Goal: Transaction & Acquisition: Purchase product/service

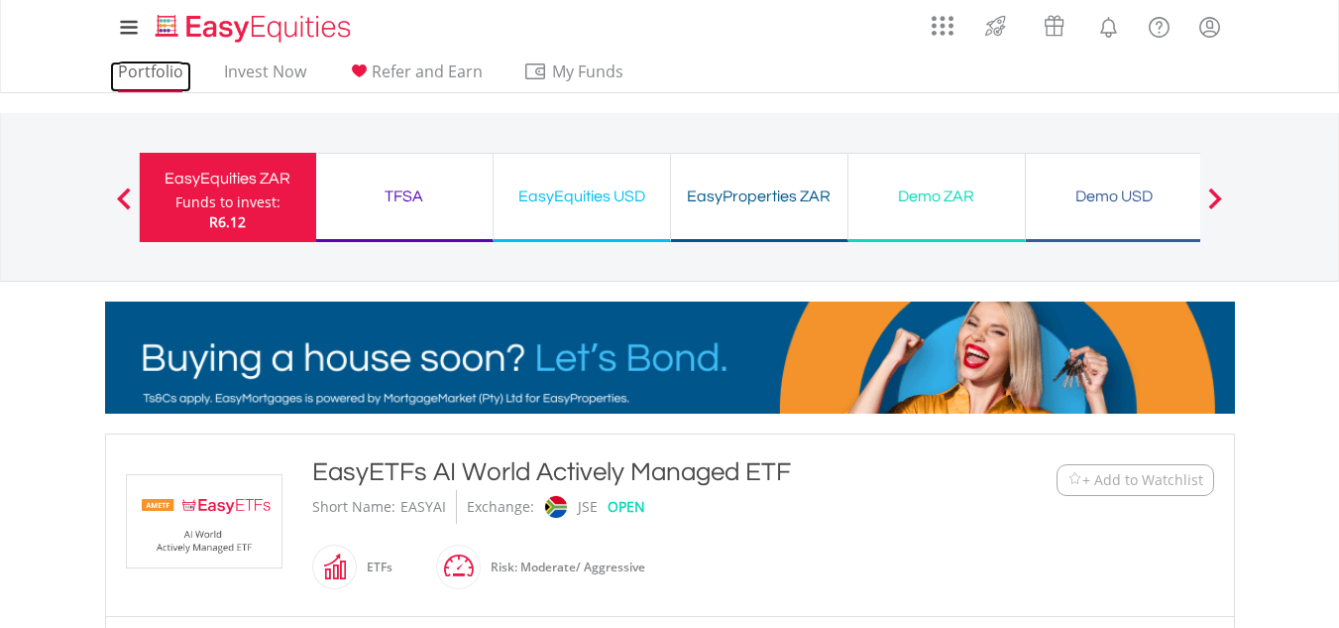
click at [160, 68] on link "Portfolio" at bounding box center [150, 76] width 81 height 31
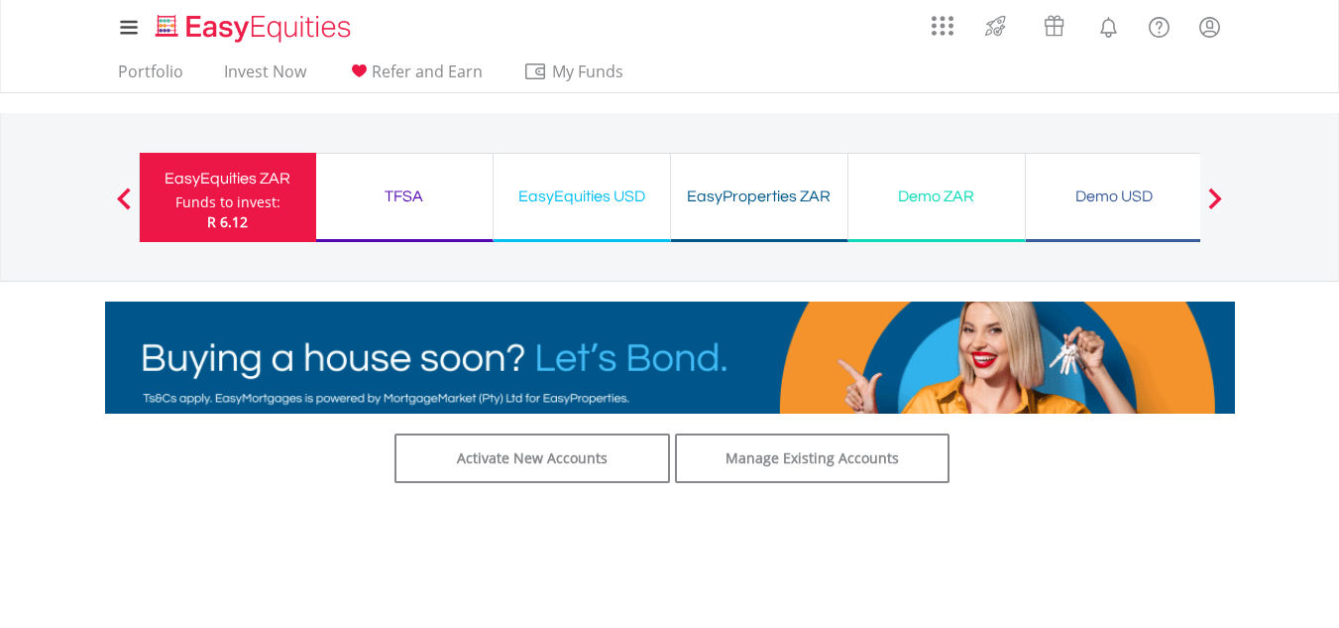
click at [136, 194] on div at bounding box center [124, 197] width 40 height 20
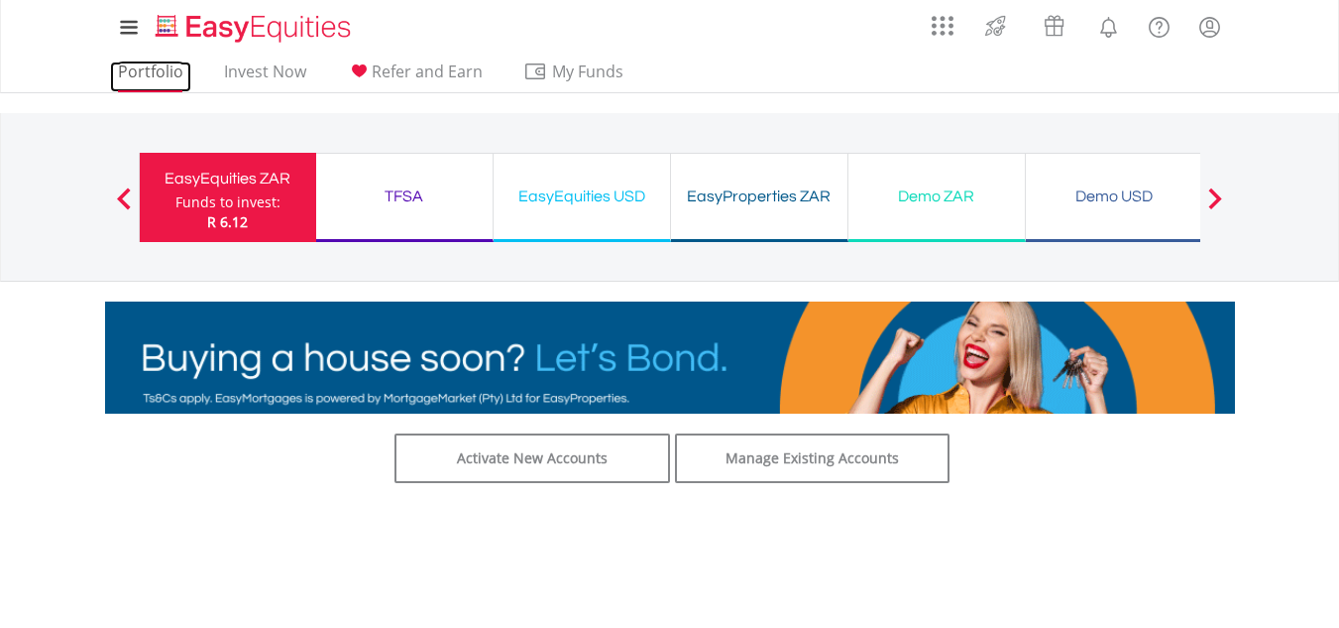
click at [156, 76] on link "Portfolio" at bounding box center [150, 76] width 81 height 31
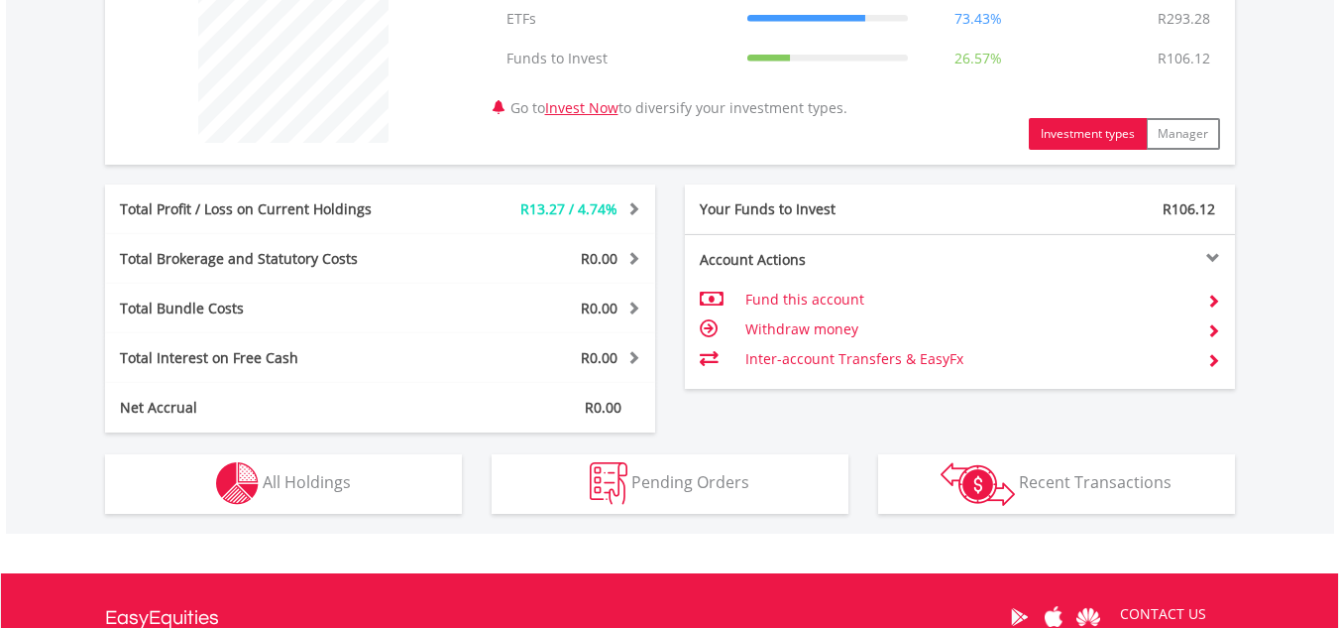
scroll to position [991, 0]
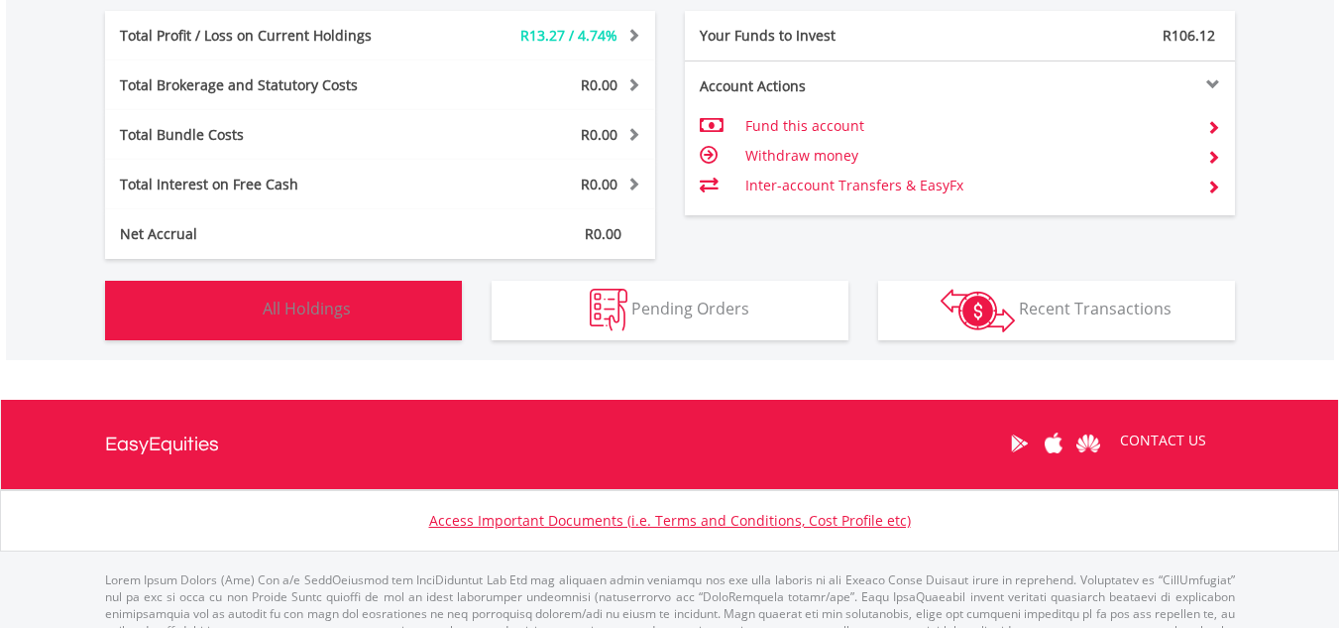
click at [267, 299] on span "All Holdings" at bounding box center [307, 308] width 88 height 22
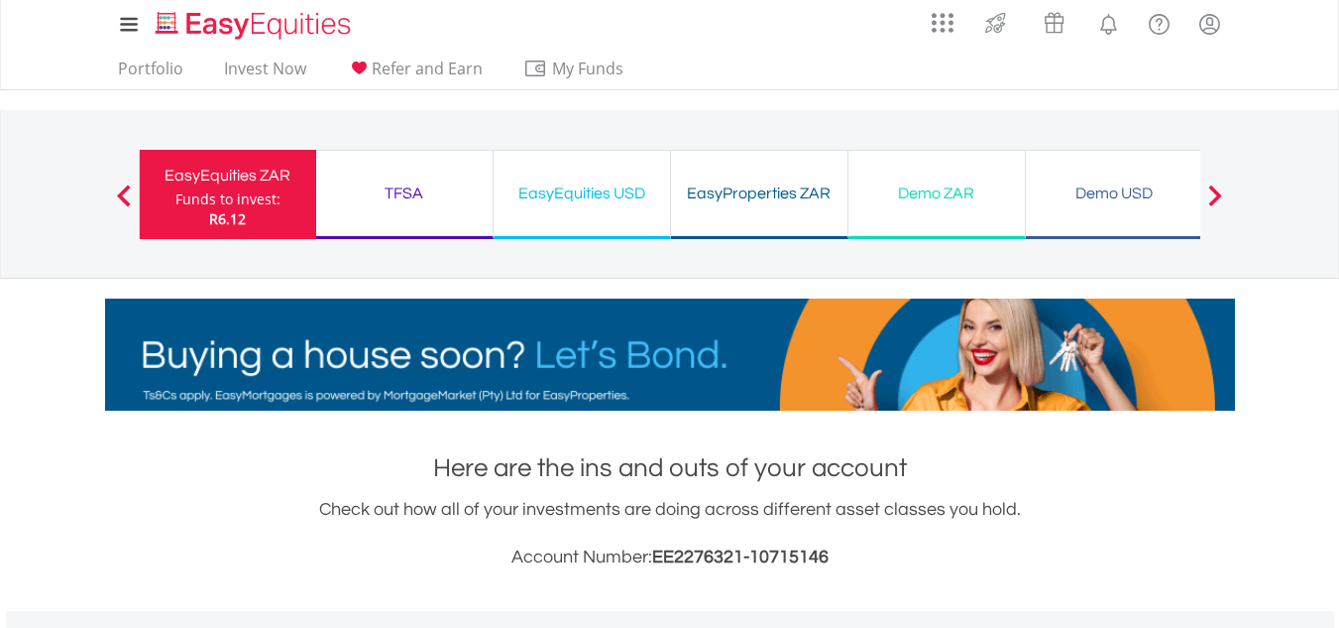
scroll to position [0, 0]
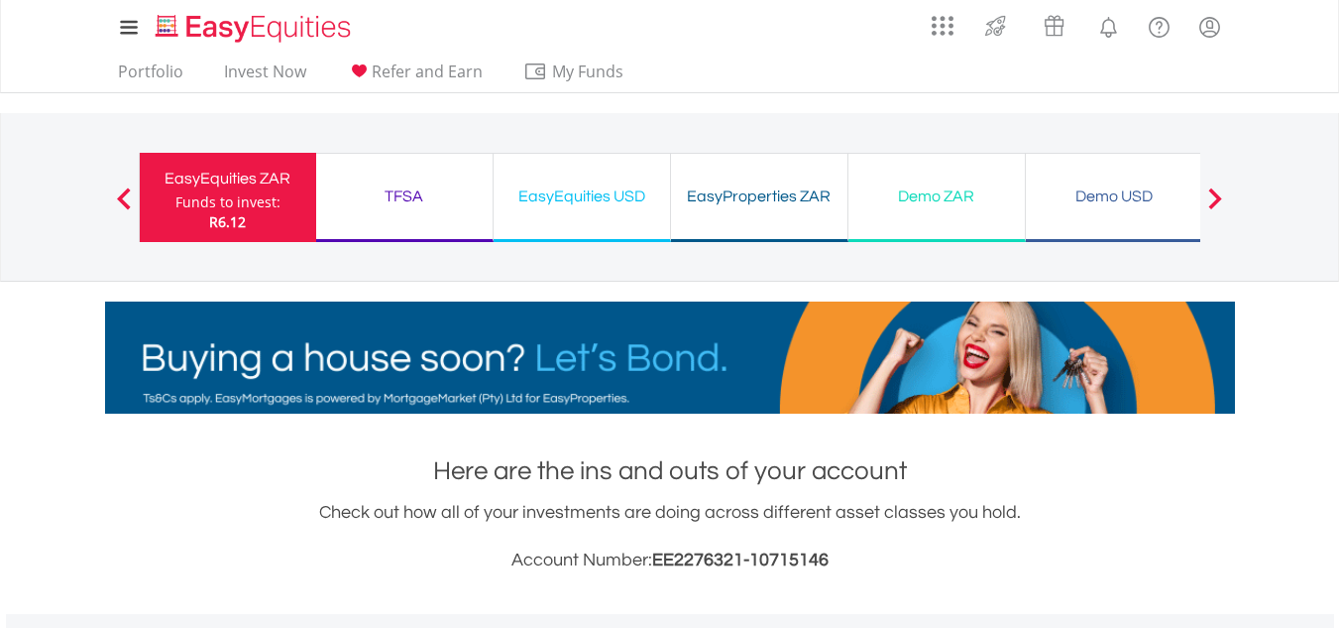
click at [206, 61] on ul "Portfolio Invest Now Refer and Earn My Funds Fund your accounts Withdraw Money …" at bounding box center [377, 74] width 544 height 38
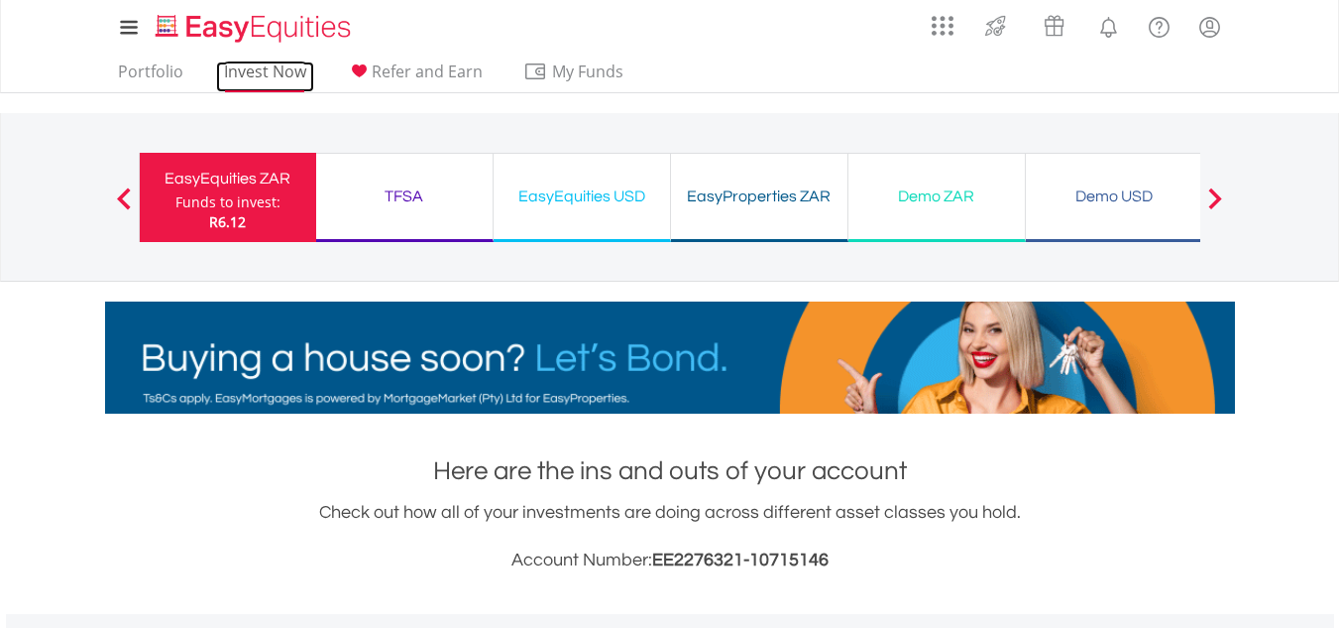
click at [231, 71] on link "Invest Now" at bounding box center [265, 76] width 98 height 31
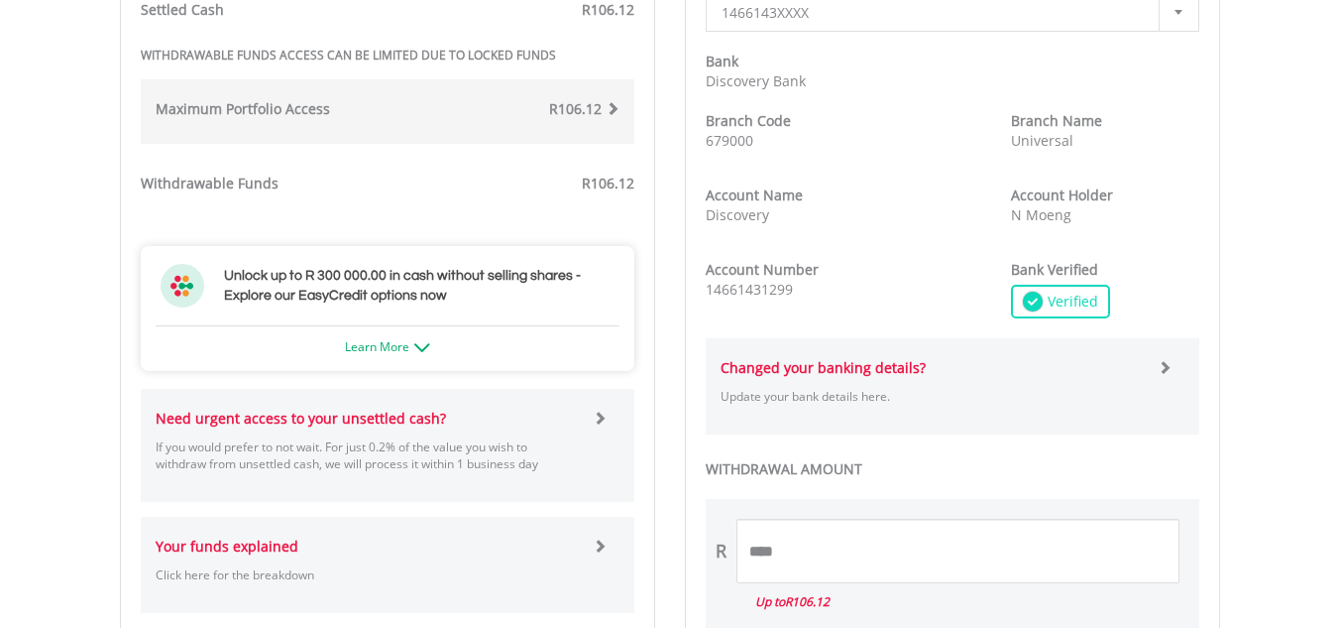
scroll to position [991, 0]
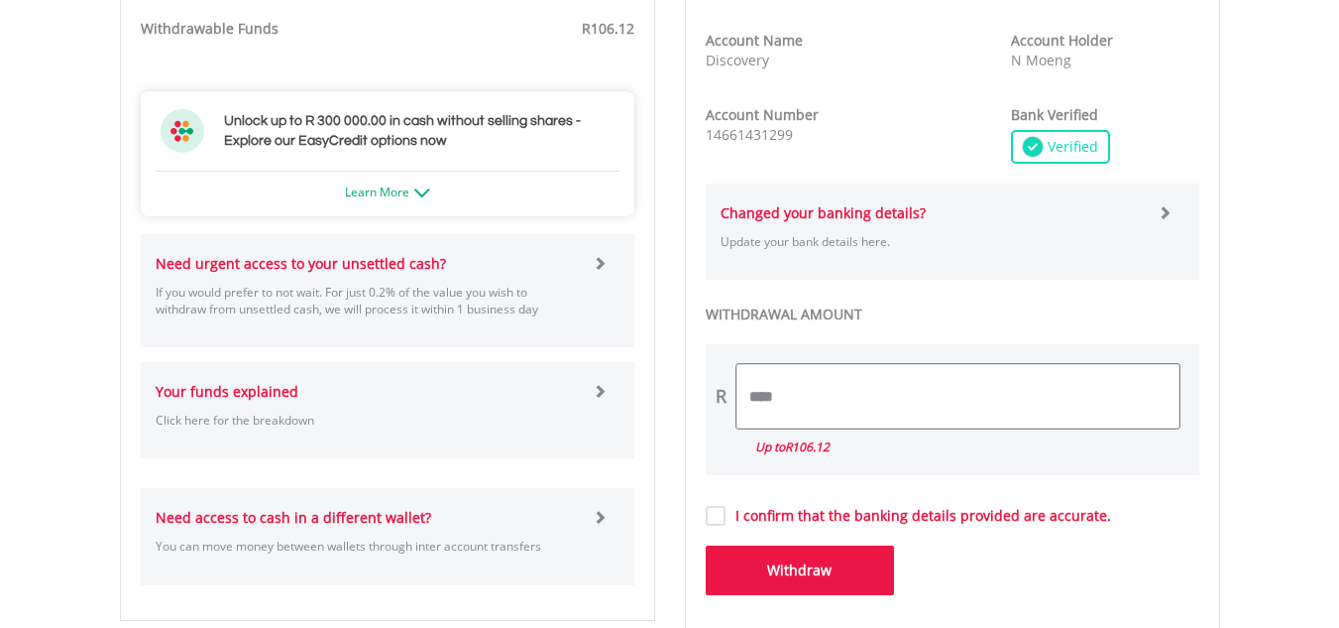
click at [820, 393] on input "****" at bounding box center [958, 396] width 443 height 64
type input "*"
type input "***"
click at [844, 576] on button "Withdraw" at bounding box center [800, 570] width 188 height 50
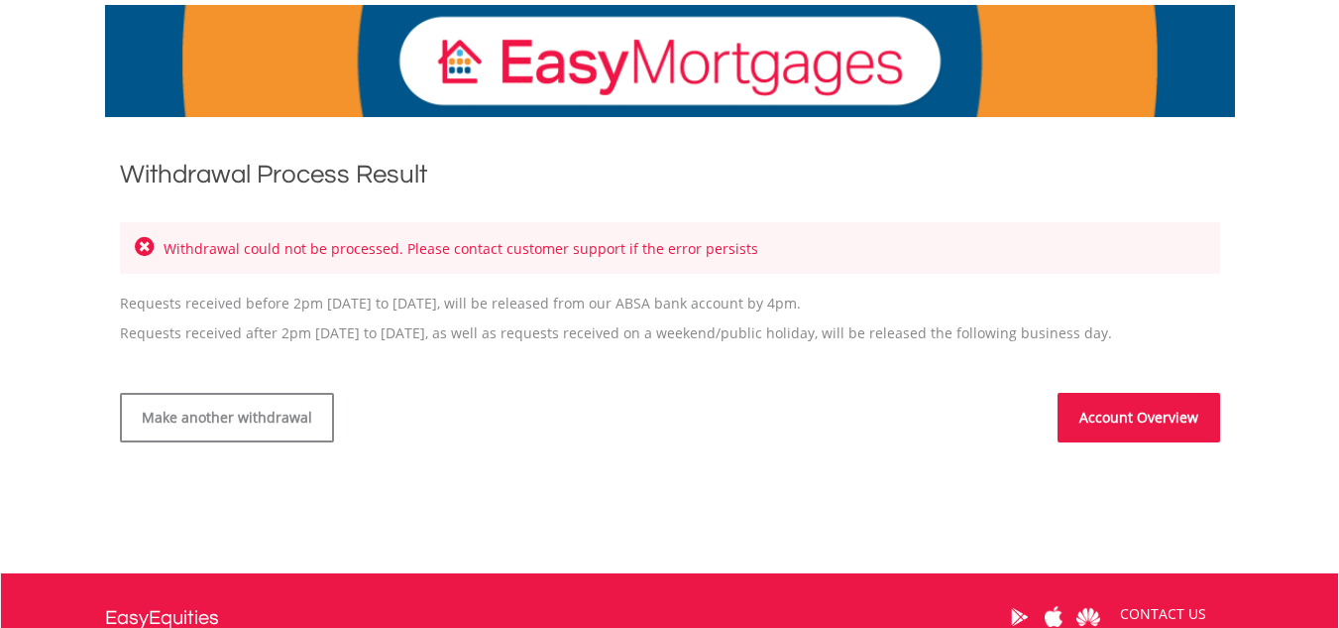
scroll to position [297, 0]
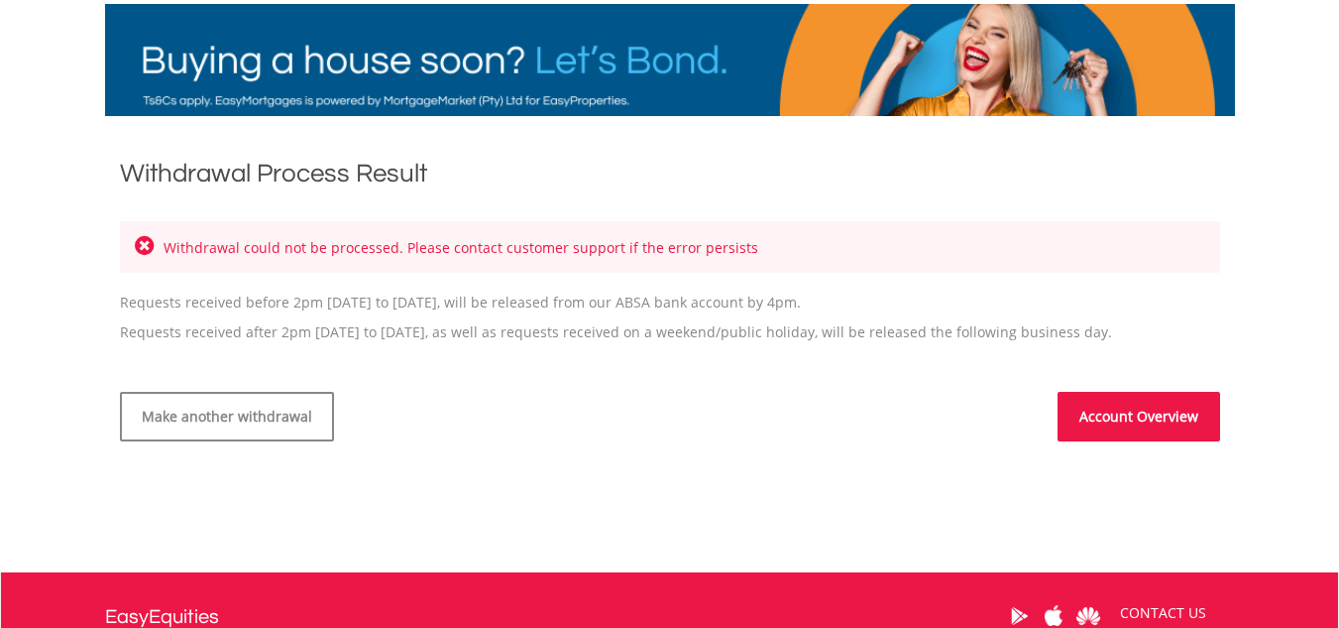
click at [1112, 384] on div "Withdrawal Process Result Withdrawal could not be processed. Please contact cus…" at bounding box center [670, 299] width 1130 height 286
click at [1099, 401] on link "Account Overview" at bounding box center [1139, 417] width 163 height 50
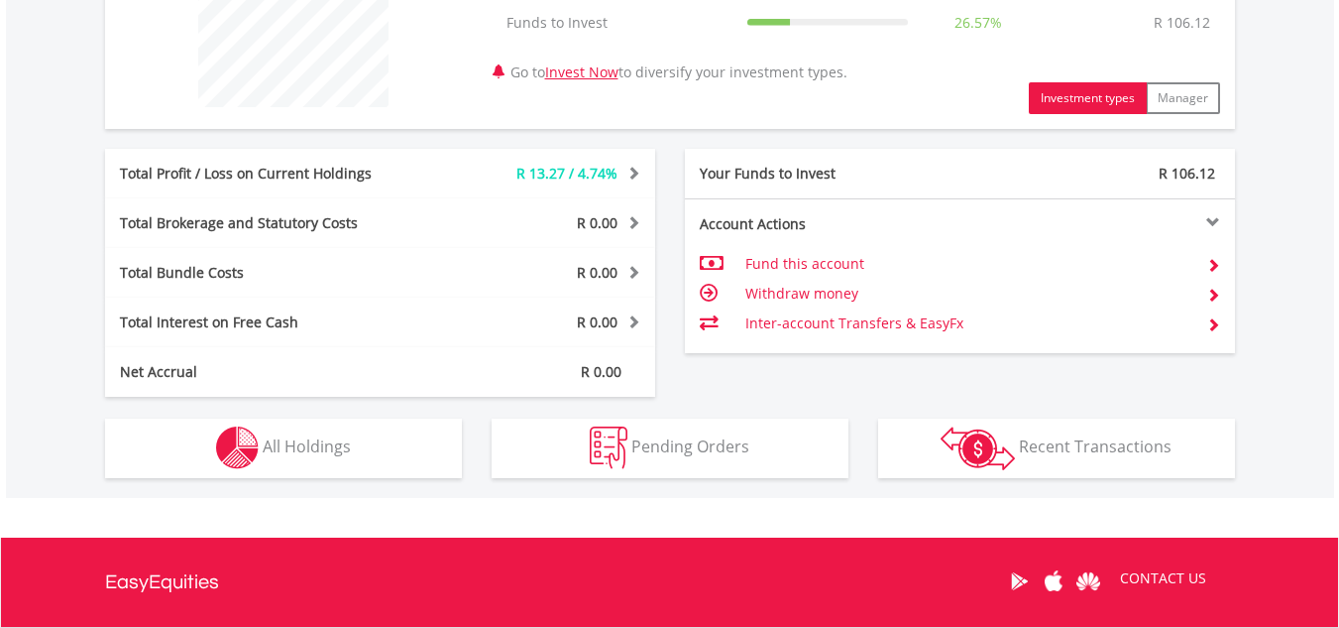
scroll to position [1050, 0]
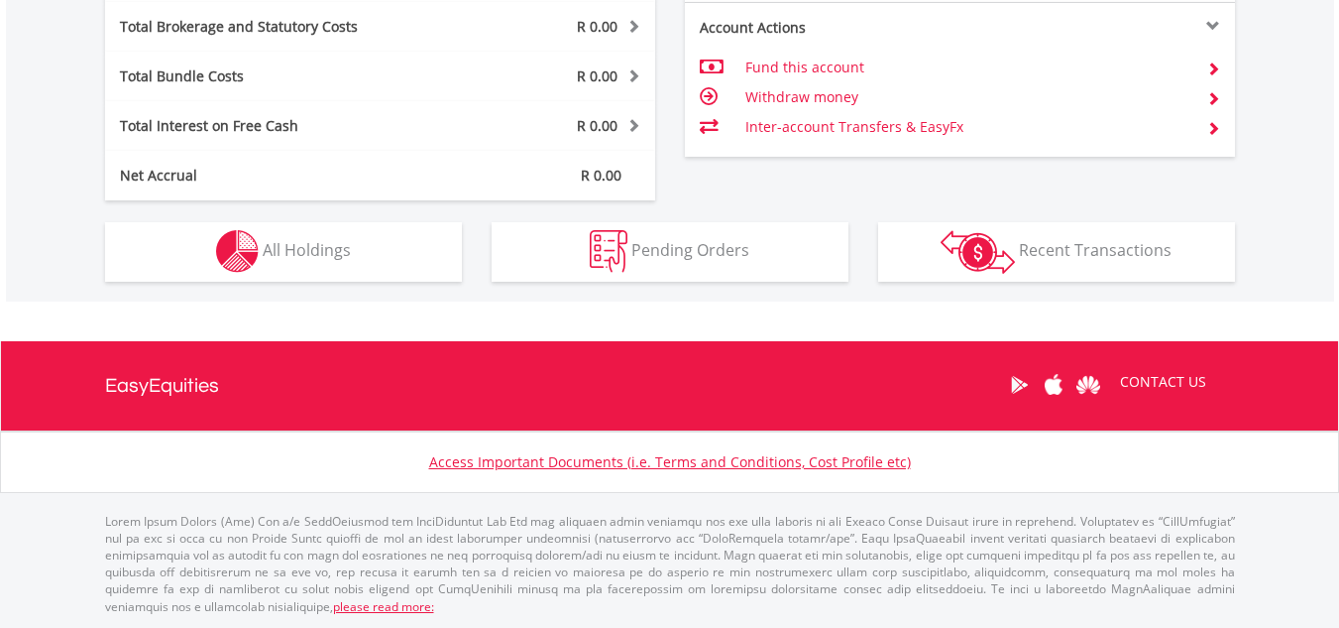
click at [833, 101] on td "Withdraw money" at bounding box center [968, 97] width 445 height 30
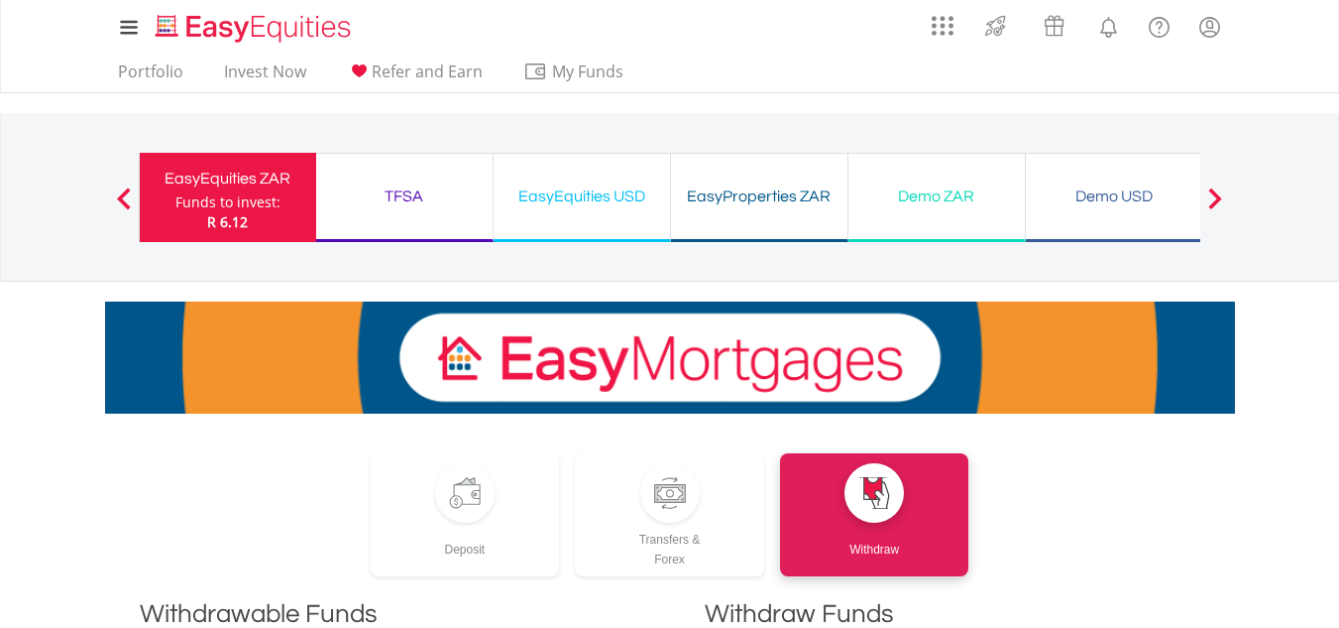
click at [229, 198] on div "Funds to invest:" at bounding box center [227, 202] width 105 height 20
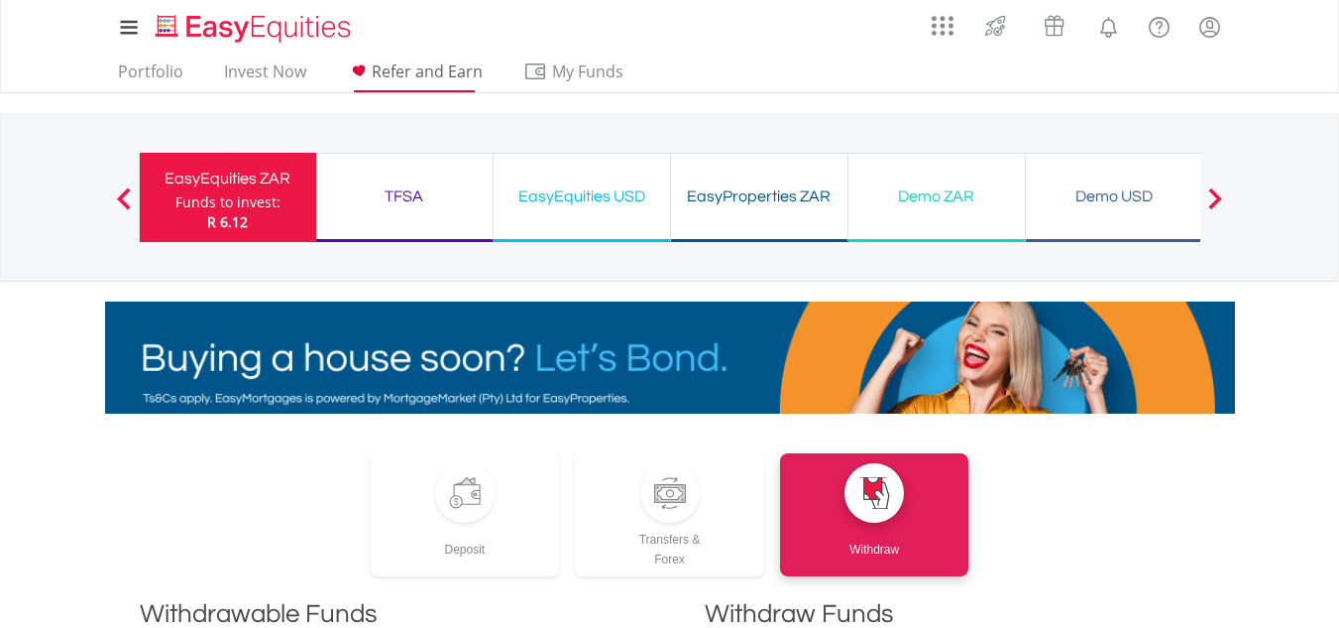
click at [422, 66] on span "Refer and Earn" at bounding box center [427, 71] width 111 height 22
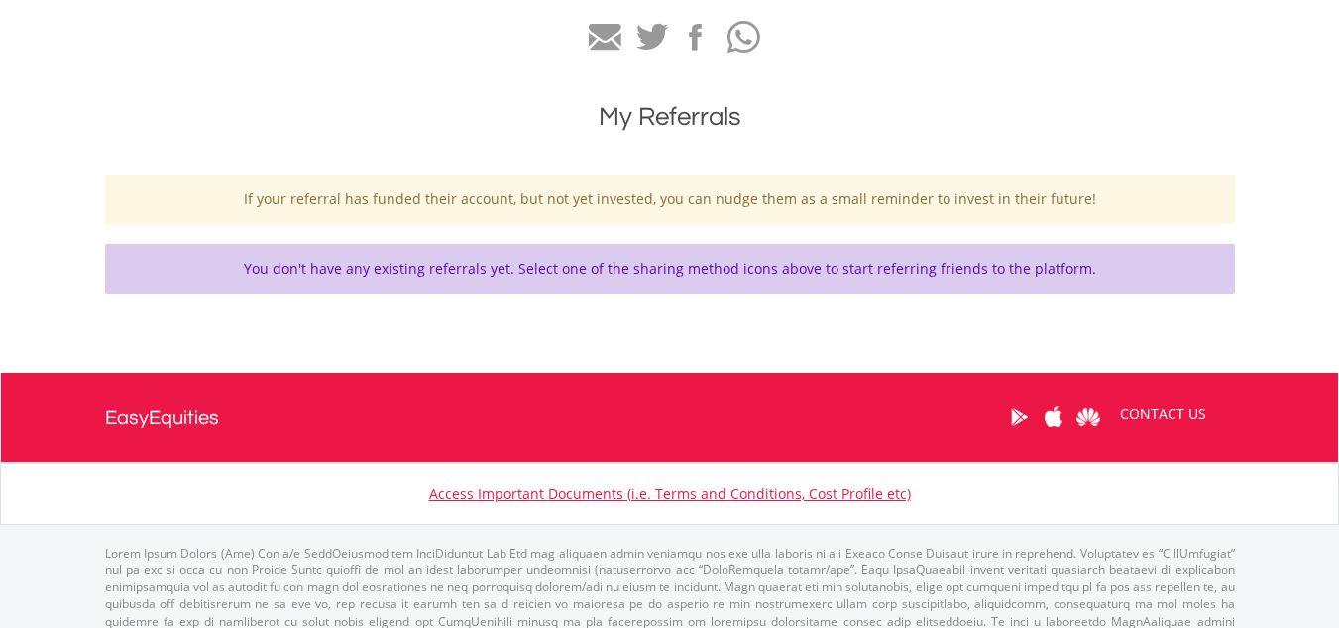
scroll to position [752, 0]
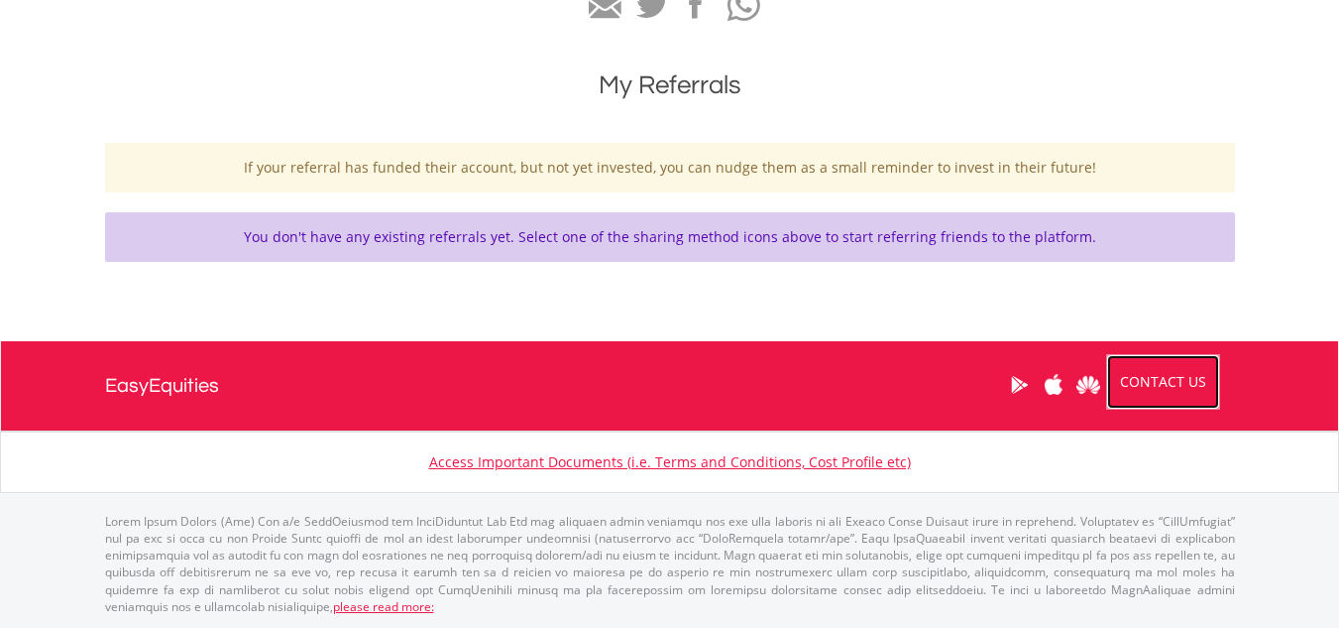
click at [1147, 387] on link "CONTACT US" at bounding box center [1163, 382] width 114 height 56
